Goal: Navigation & Orientation: Find specific page/section

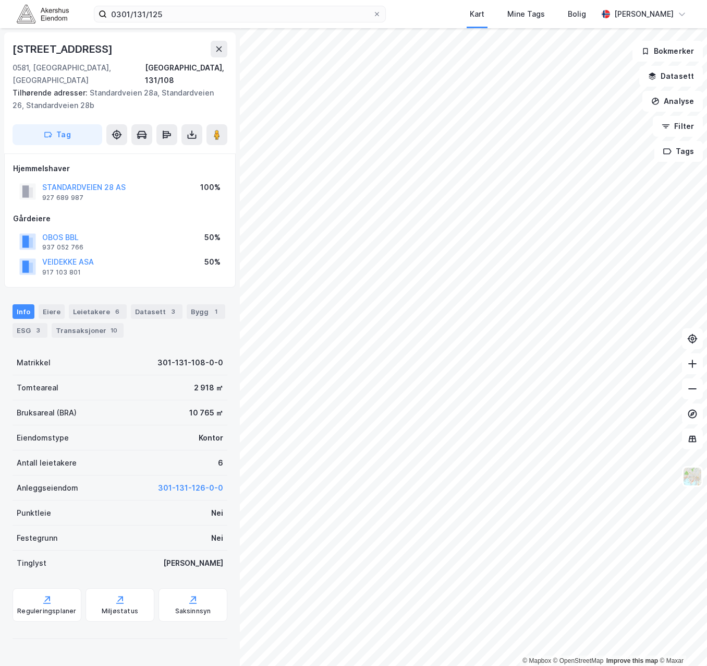
click at [31, 18] on img at bounding box center [43, 14] width 52 height 18
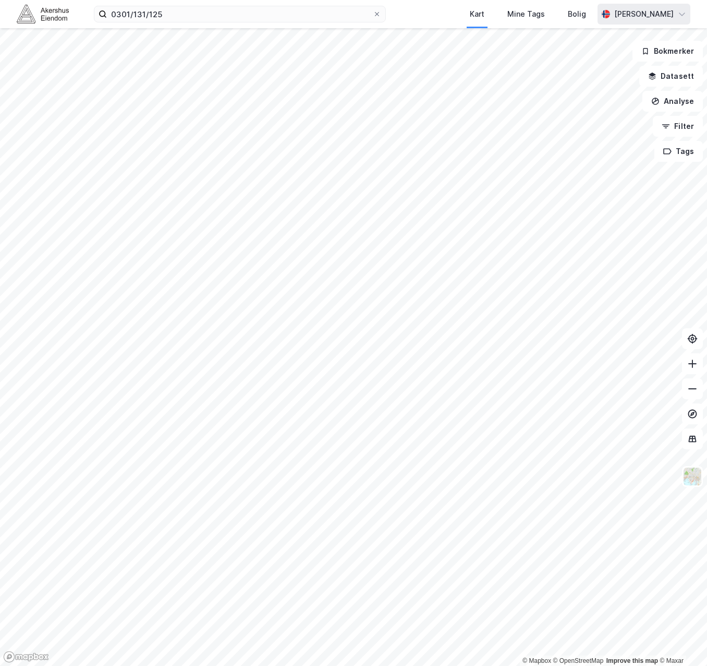
click at [681, 10] on icon at bounding box center [682, 14] width 8 height 8
click at [429, 17] on div "0301/131/125 Kart Mine Tags Bolig [PERSON_NAME] Norsk Logg ut" at bounding box center [353, 14] width 707 height 28
click at [526, 11] on div "Mine Tags" at bounding box center [527, 14] width 38 height 13
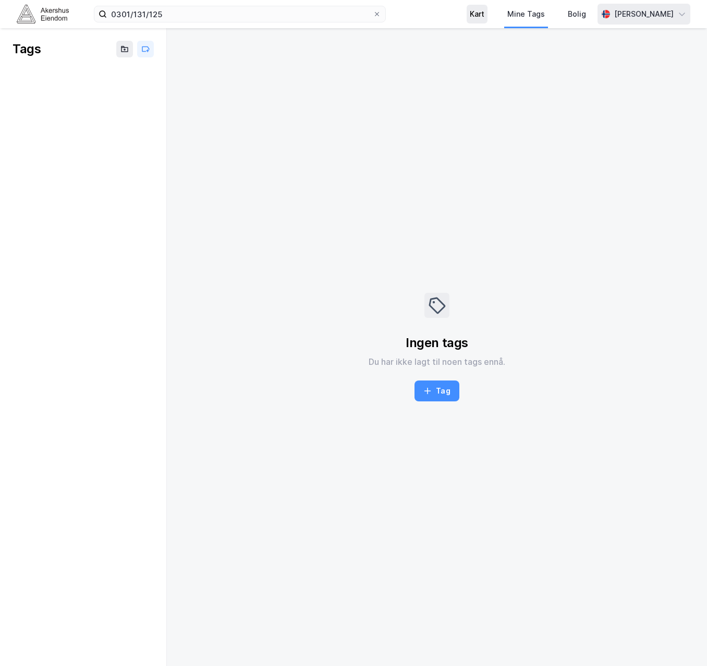
click at [488, 19] on div "Kart" at bounding box center [477, 14] width 21 height 19
